Goal: Information Seeking & Learning: Learn about a topic

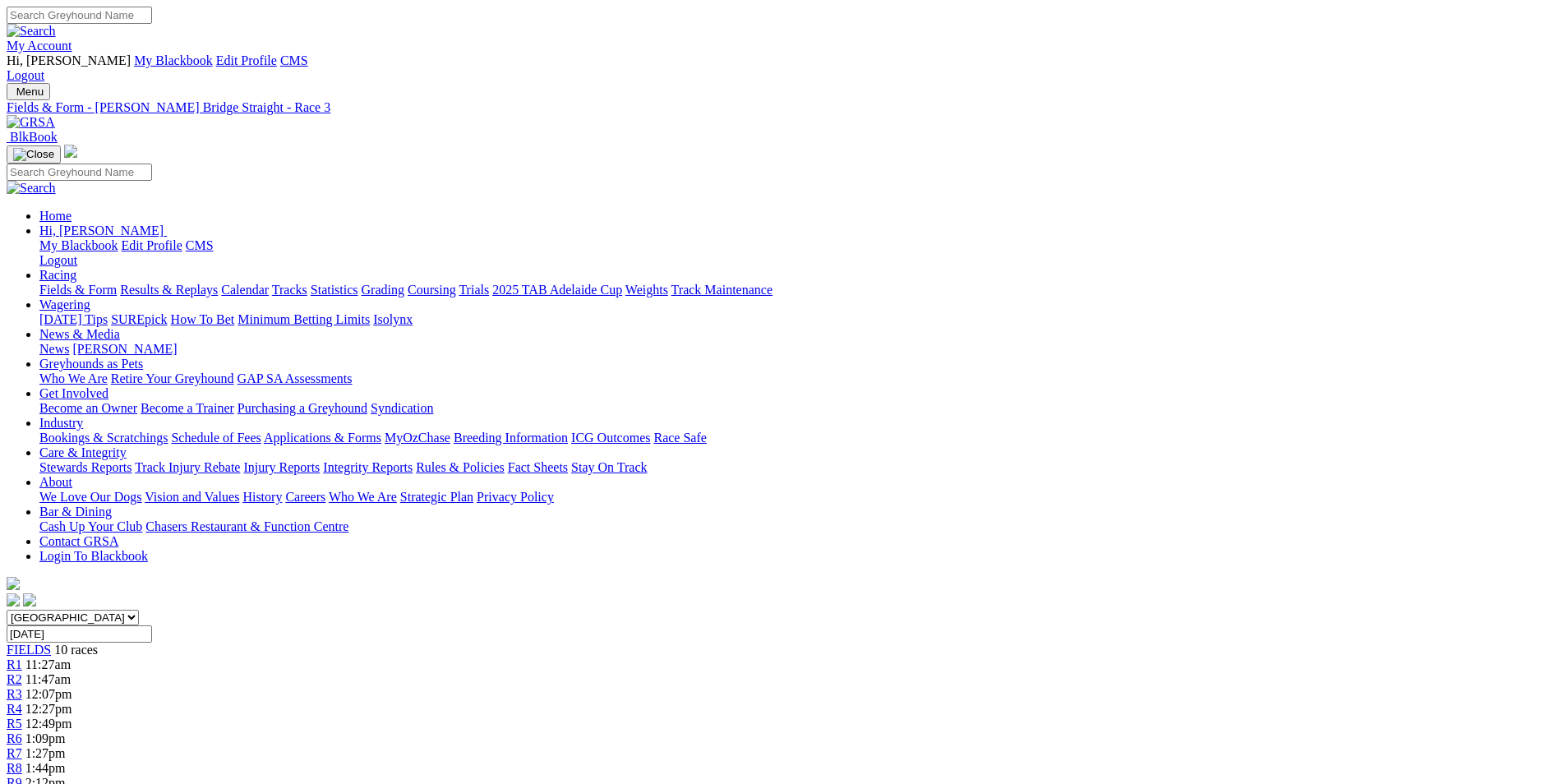
click at [381, 430] on link "Applications & Forms" at bounding box center [323, 437] width 118 height 14
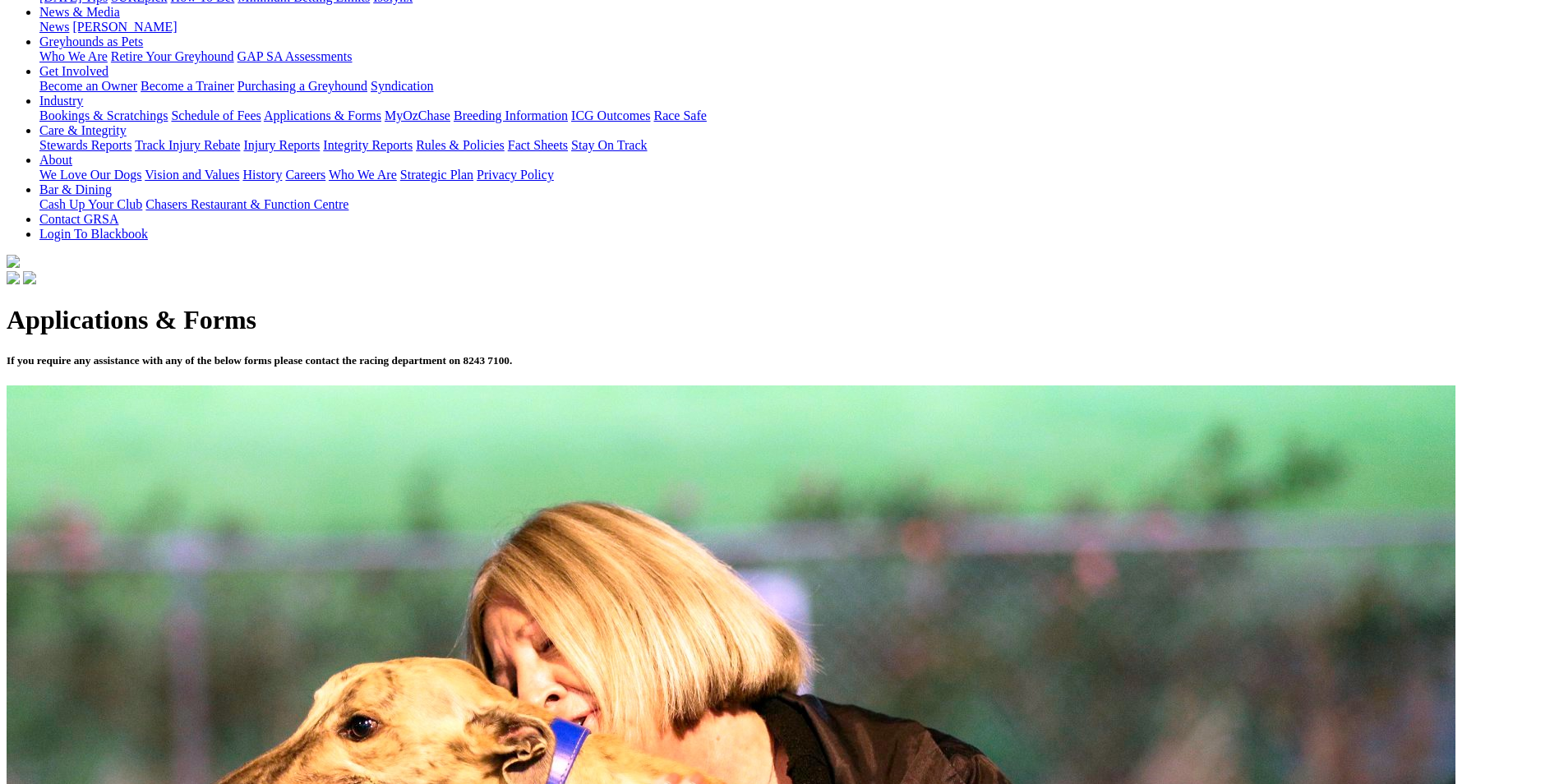
scroll to position [329, 0]
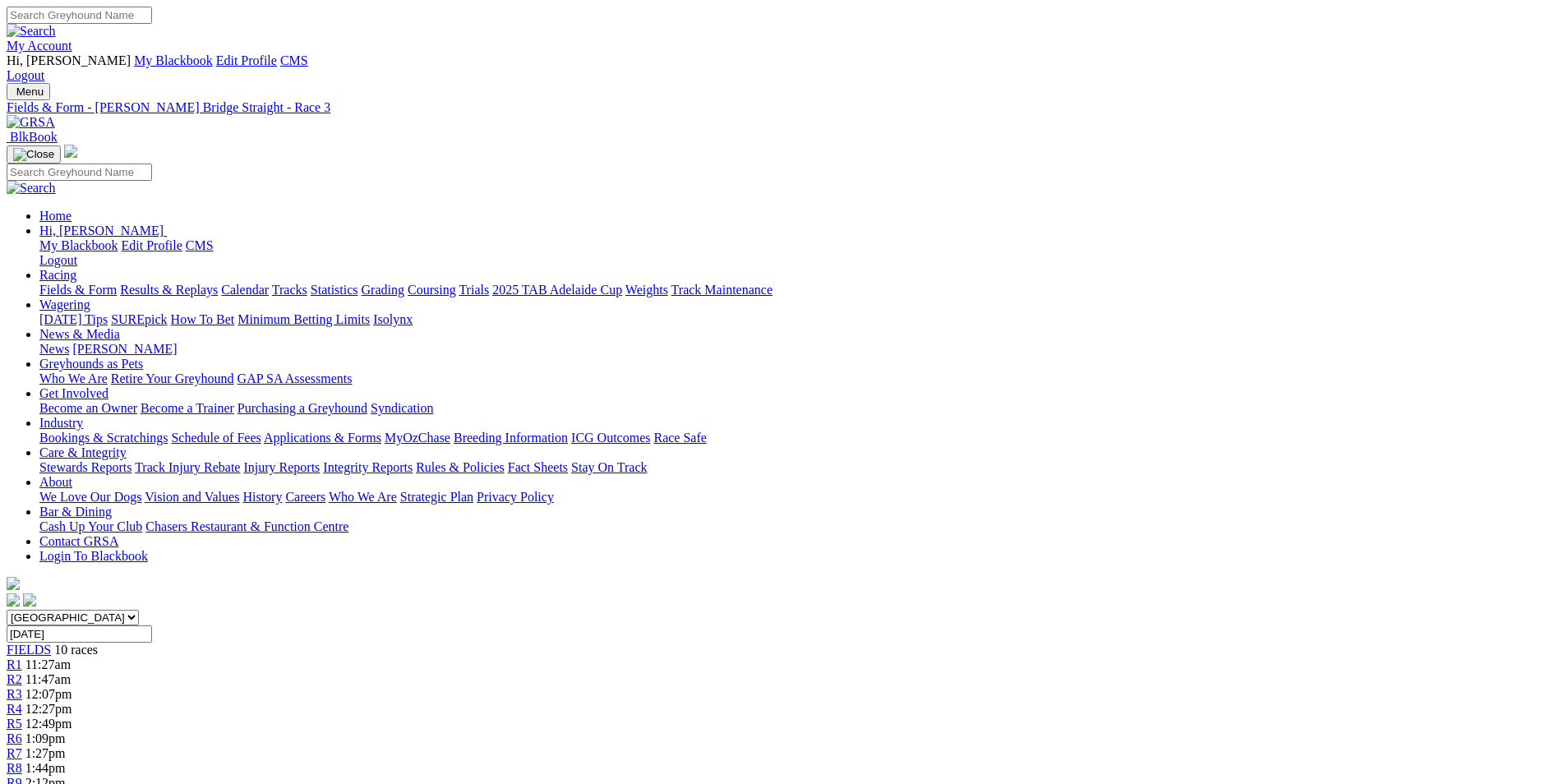
click at [55, 115] on img at bounding box center [31, 123] width 49 height 15
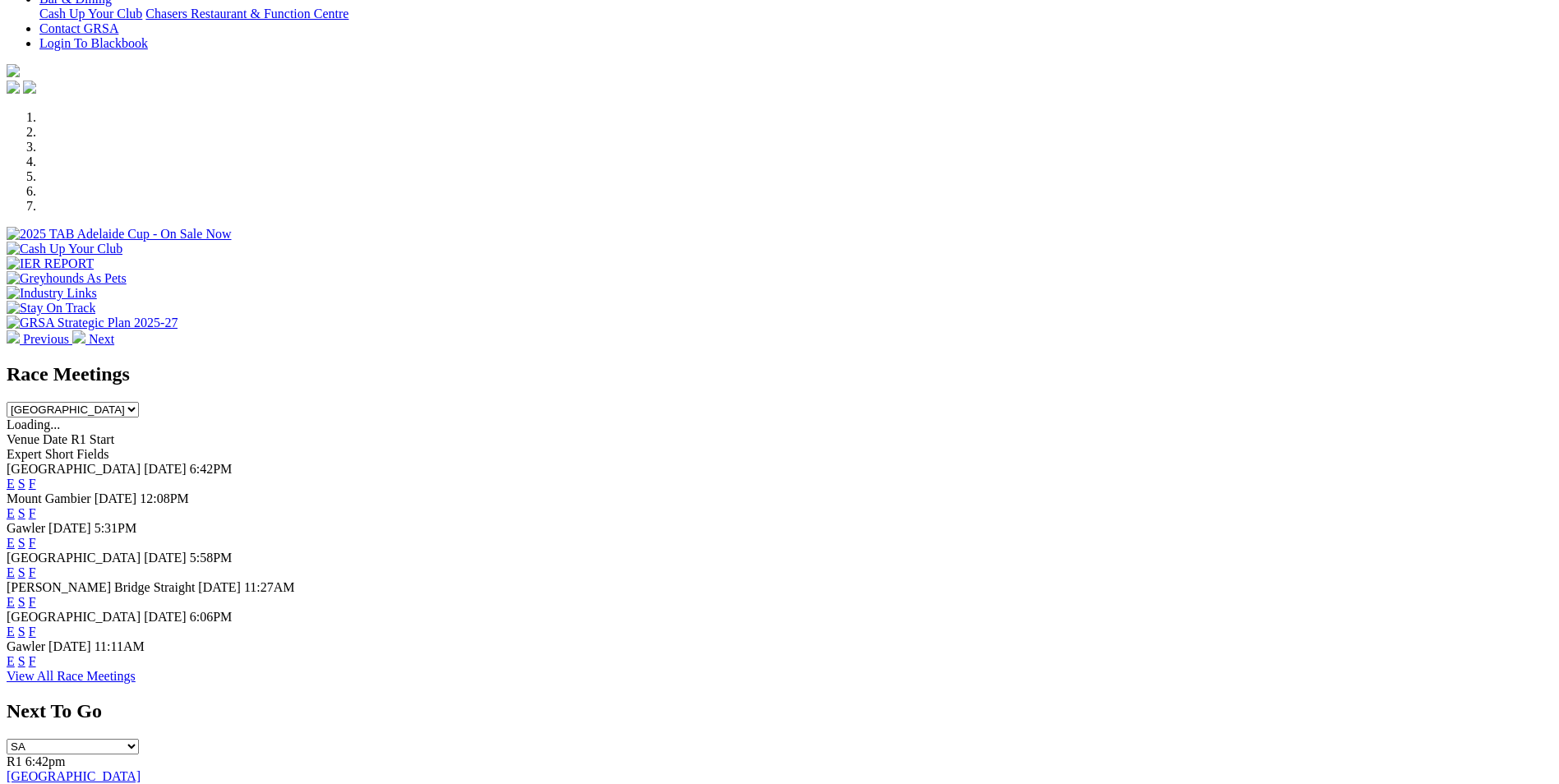
scroll to position [493, 0]
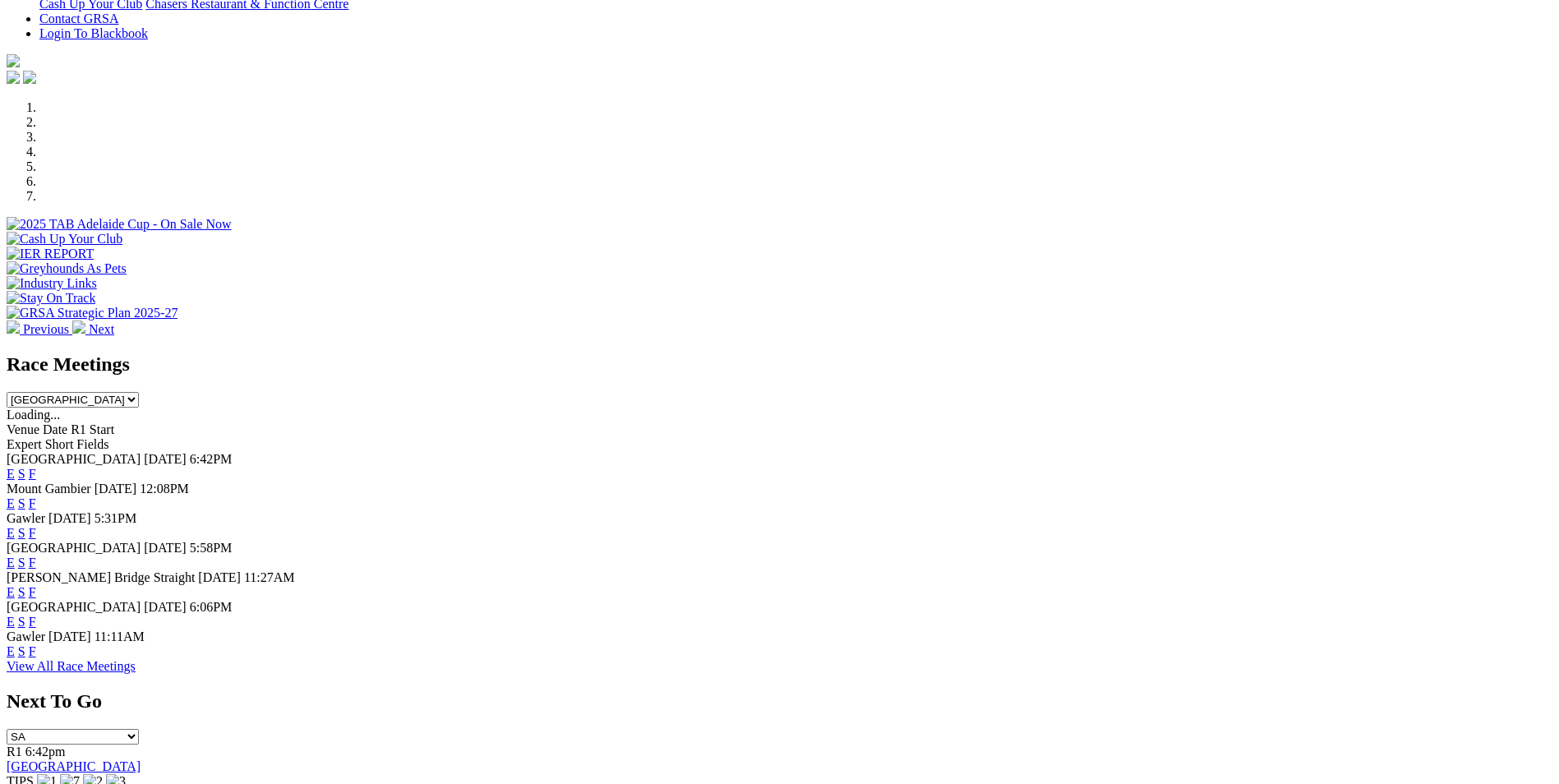
click at [15, 614] on link "E" at bounding box center [11, 621] width 8 height 14
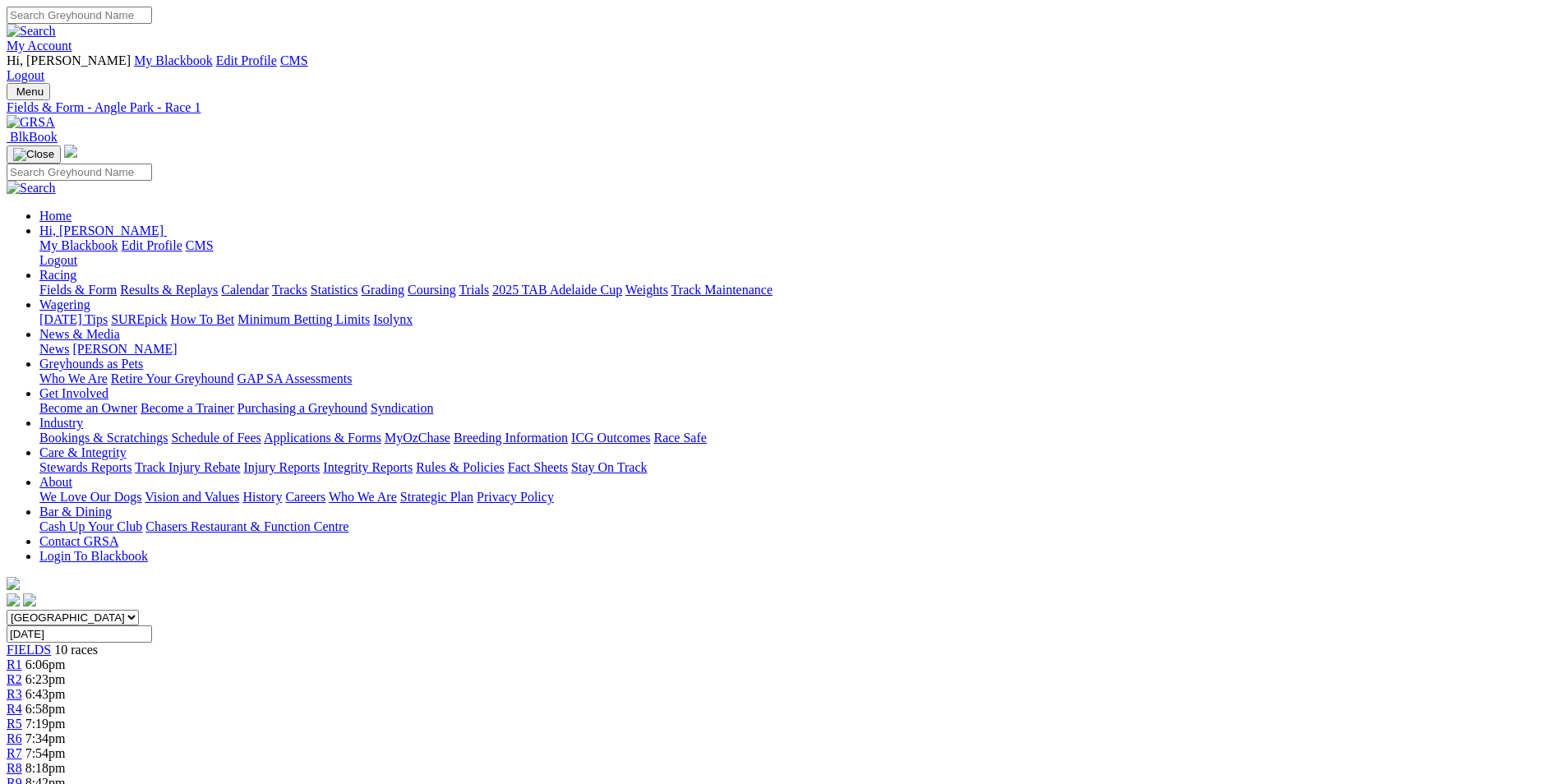
click at [55, 115] on img at bounding box center [31, 123] width 49 height 15
